Goal: Task Accomplishment & Management: Complete application form

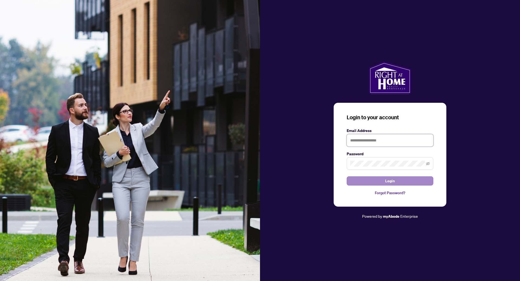
type input "**********"
click at [389, 179] on span "Login" at bounding box center [390, 181] width 10 height 9
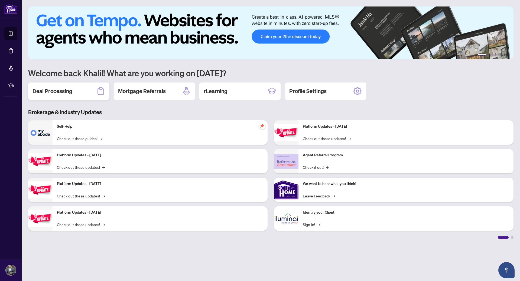
click at [47, 93] on h2 "Deal Processing" at bounding box center [52, 91] width 40 height 8
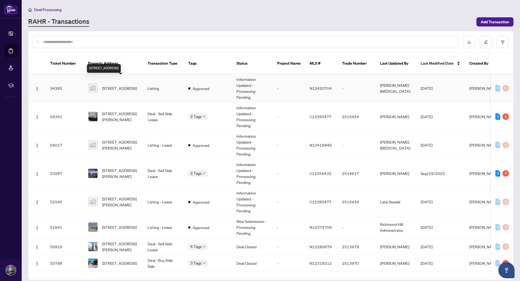
click at [116, 85] on span "[STREET_ADDRESS]" at bounding box center [119, 88] width 35 height 6
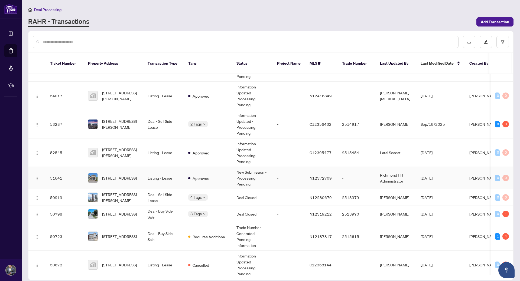
scroll to position [54, 0]
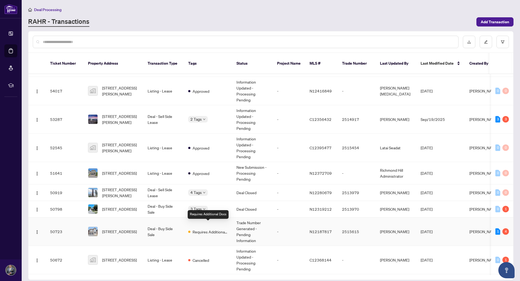
click at [208, 229] on span "Requires Additional Docs" at bounding box center [209, 232] width 35 height 6
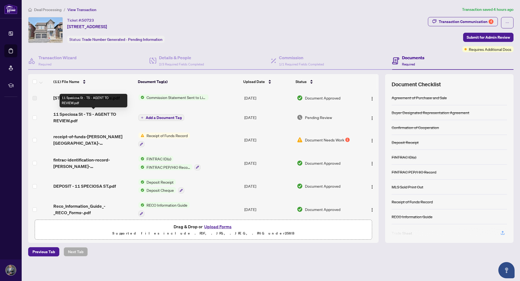
click at [94, 115] on span "11 Speciosa St - TS - AGENT TO REVIEW.pdf" at bounding box center [93, 117] width 80 height 13
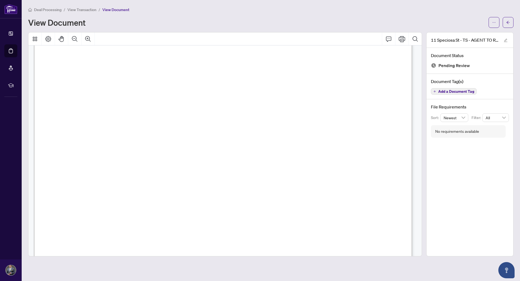
scroll to position [108, 0]
click at [494, 24] on icon "ellipsis" at bounding box center [494, 23] width 4 height 4
click at [472, 35] on span "Download" at bounding box center [473, 34] width 41 height 6
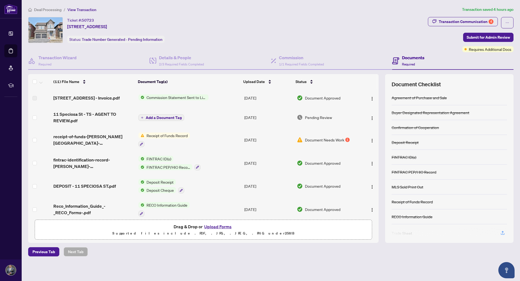
click at [221, 225] on button "Upload Forms" at bounding box center [217, 226] width 31 height 7
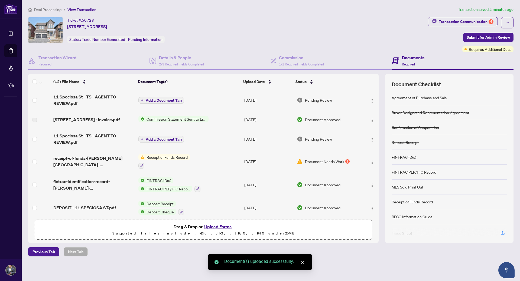
scroll to position [143, 0]
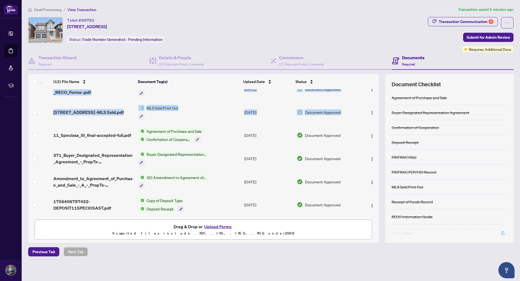
drag, startPoint x: 378, startPoint y: 186, endPoint x: 376, endPoint y: 104, distance: 82.5
click at [376, 104] on div "(12) File Name Document Tag(s) Upload Date Status 11 Speciosa St - TS - AGENT T…" at bounding box center [270, 158] width 485 height 169
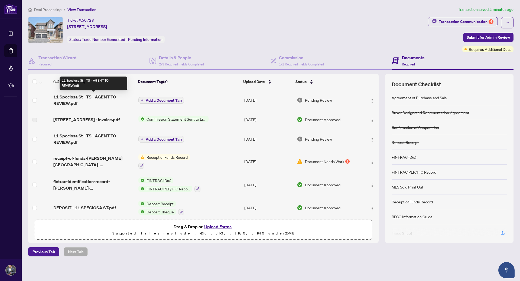
click at [62, 102] on span "11 Speciosa St - TS - AGENT TO REVIEW.pdf" at bounding box center [93, 100] width 80 height 13
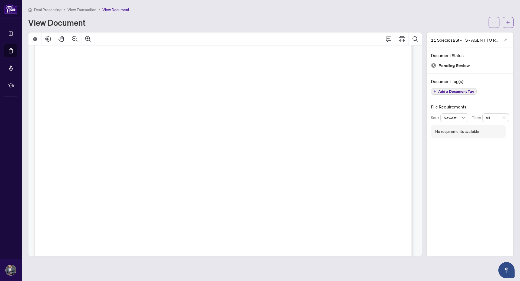
scroll to position [135, 0]
click at [493, 23] on icon "ellipsis" at bounding box center [494, 23] width 4 height 4
click at [477, 11] on div "Deal Processing / View Transaction / View Document" at bounding box center [270, 9] width 485 height 6
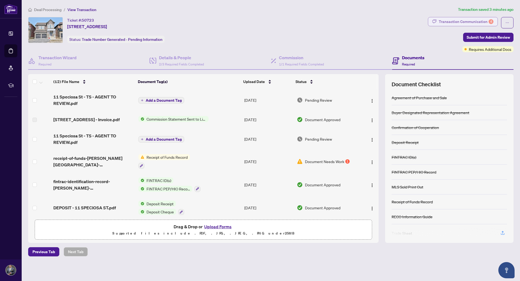
click at [472, 21] on div "Transaction Communication 4" at bounding box center [465, 21] width 55 height 9
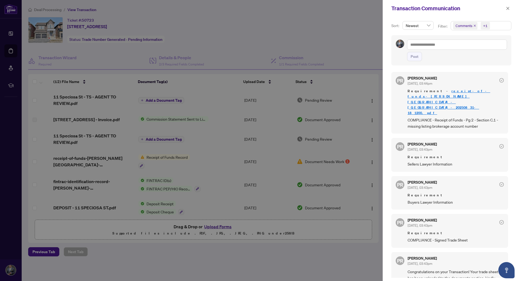
scroll to position [36, 0]
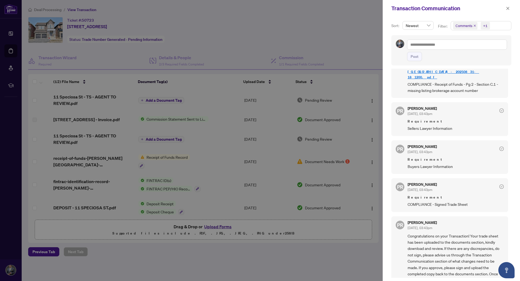
click at [486, 9] on div "Transaction Communication" at bounding box center [447, 8] width 113 height 8
click at [508, 9] on icon "close" at bounding box center [507, 8] width 4 height 4
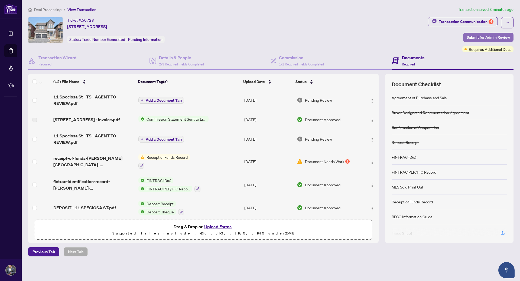
click at [477, 37] on span "Submit for Admin Review" at bounding box center [487, 37] width 43 height 9
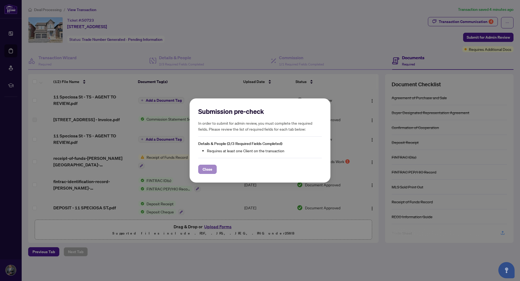
click at [206, 175] on div "Submission pre-check In order to submit for admin review, you must complete the…" at bounding box center [259, 140] width 141 height 84
click at [206, 170] on span "Close" at bounding box center [207, 169] width 10 height 9
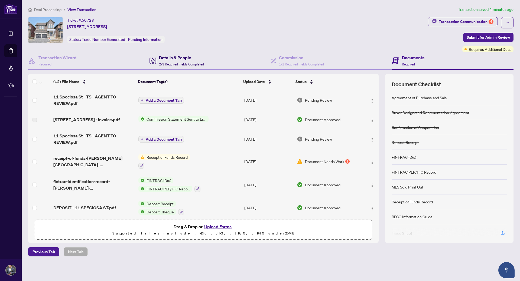
click at [162, 62] on div "Details & People 2/3 Required Fields Completed" at bounding box center [181, 60] width 45 height 13
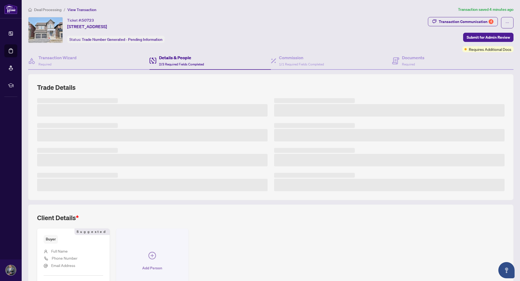
scroll to position [43, 0]
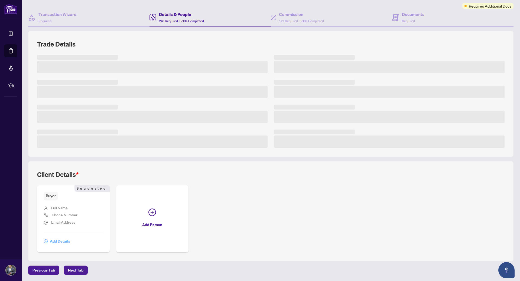
click at [60, 242] on span "Add Details" at bounding box center [60, 241] width 20 height 9
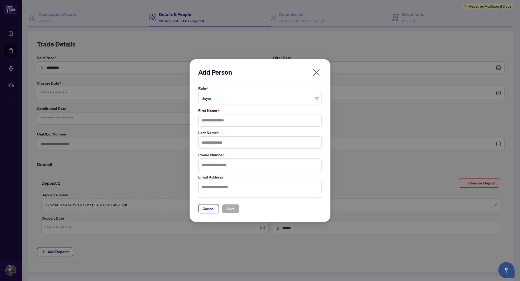
type input "**********"
click at [239, 120] on input "text" at bounding box center [259, 120] width 123 height 12
type input "*********"
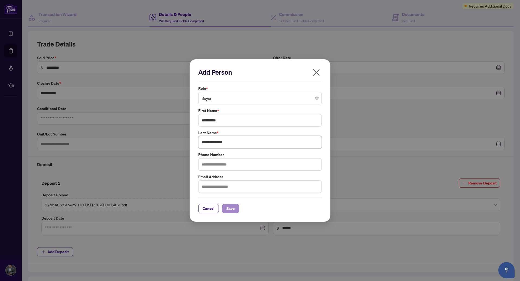
type input "**********"
click at [229, 210] on span "Save" at bounding box center [230, 208] width 8 height 9
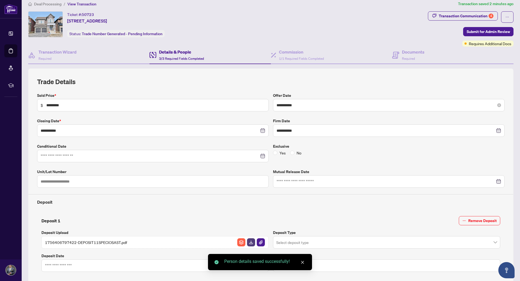
scroll to position [0, 0]
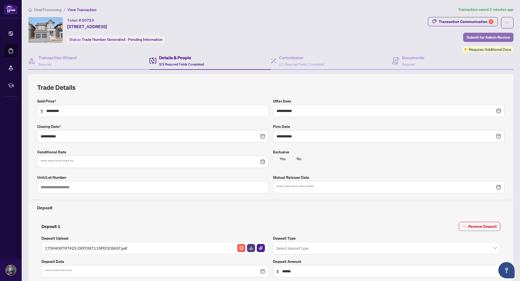
click at [486, 40] on span "Submit for Admin Review" at bounding box center [487, 37] width 43 height 9
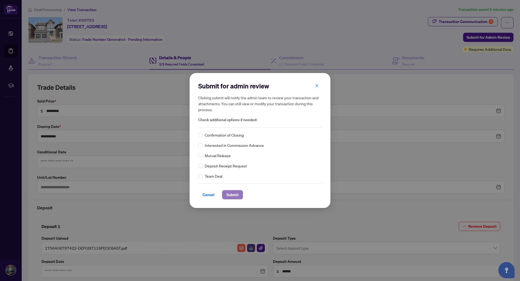
click at [229, 195] on span "Submit" at bounding box center [232, 194] width 12 height 9
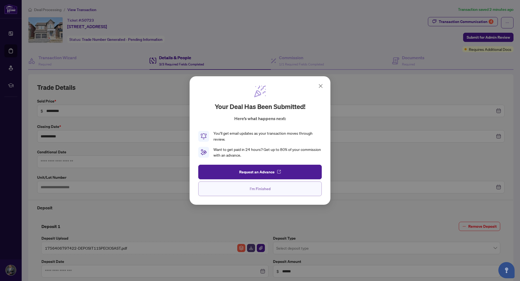
click at [257, 190] on span "I'm Finished" at bounding box center [259, 189] width 21 height 9
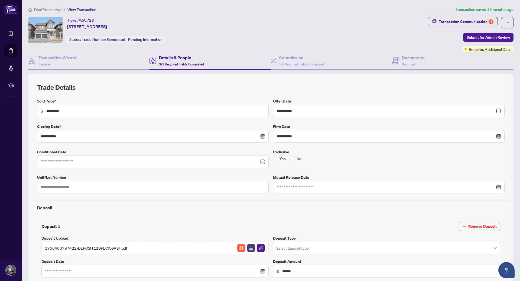
click at [272, 21] on div "Ticket #: 50723 [STREET_ADDRESS] Status: Trade Number Generated - Pending Infor…" at bounding box center [226, 30] width 397 height 26
